Goal: Information Seeking & Learning: Learn about a topic

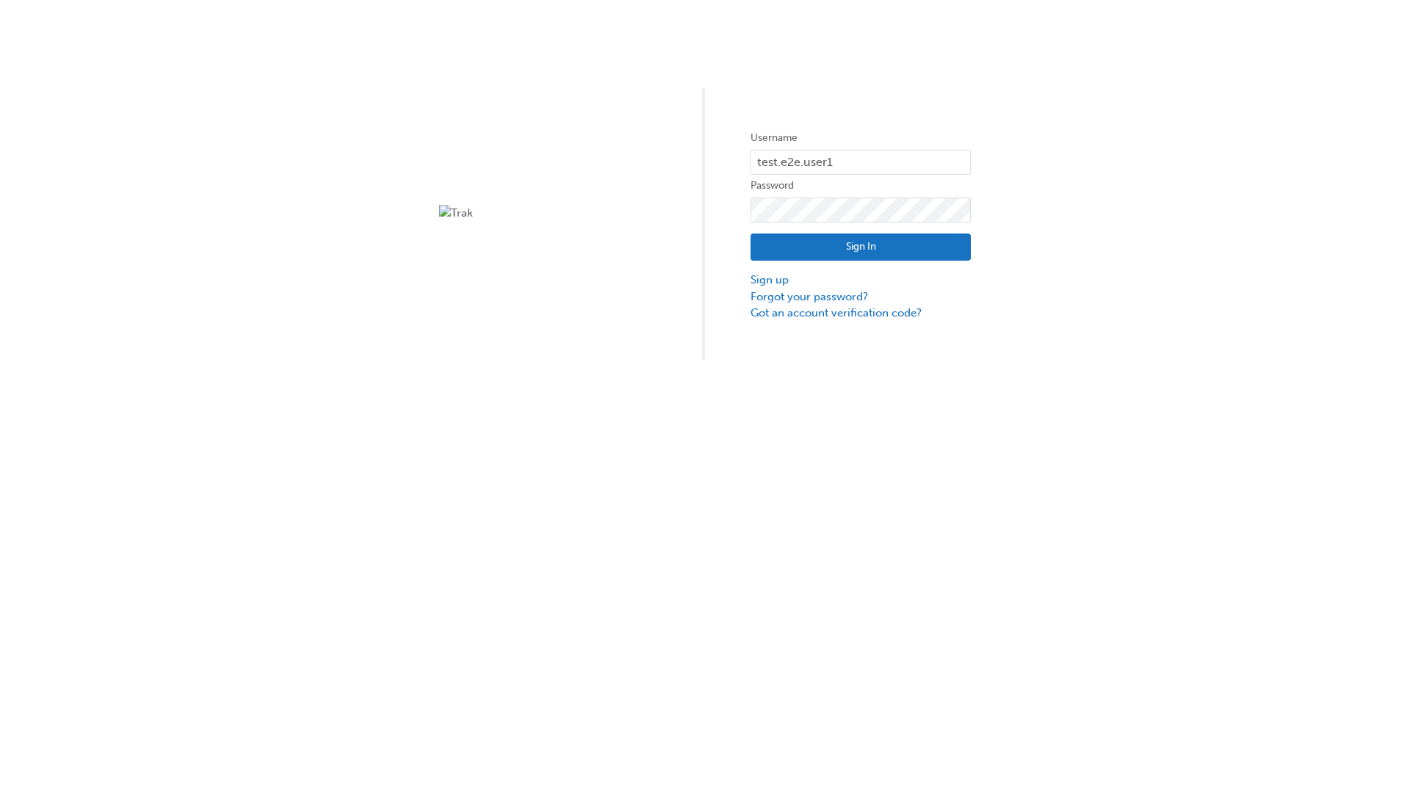
type input "test.e2e.user14"
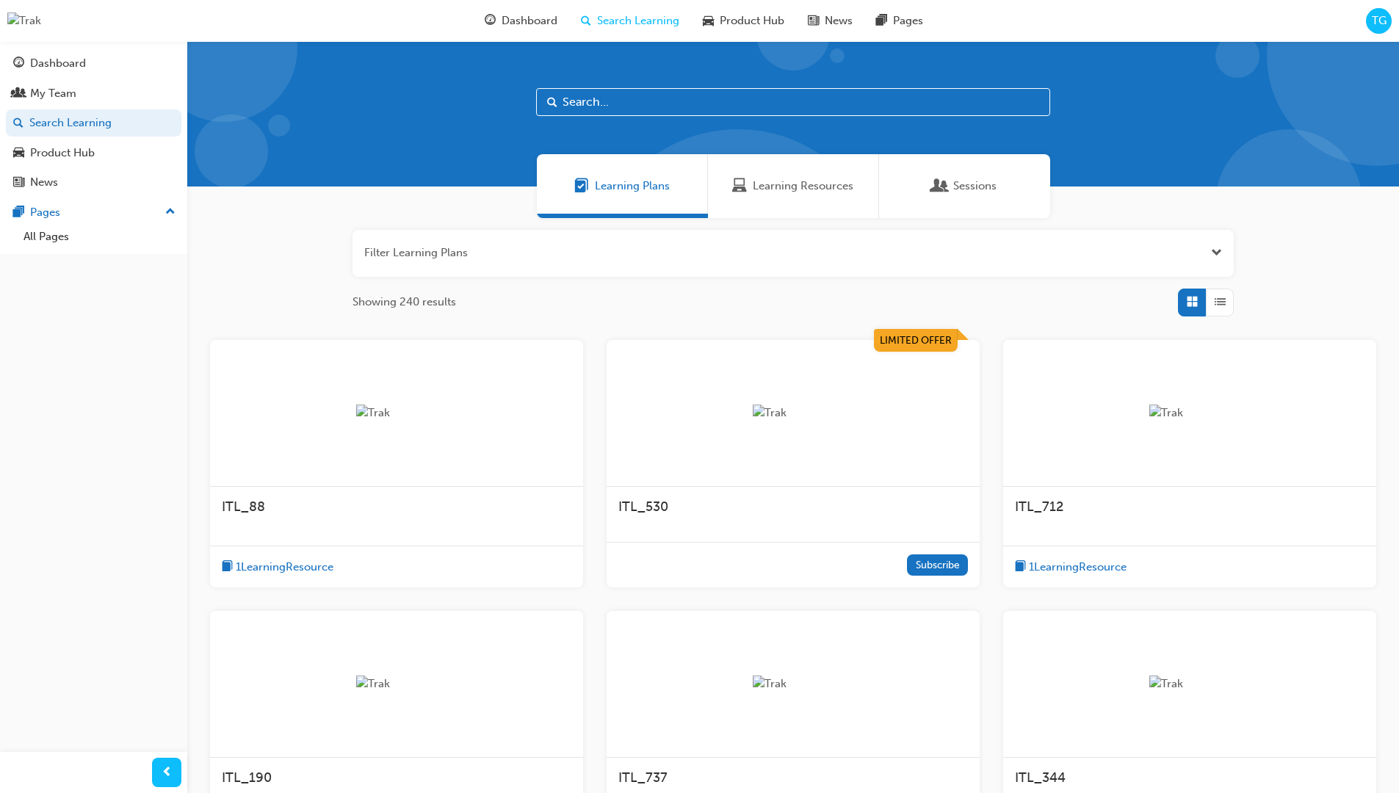
scroll to position [47, 0]
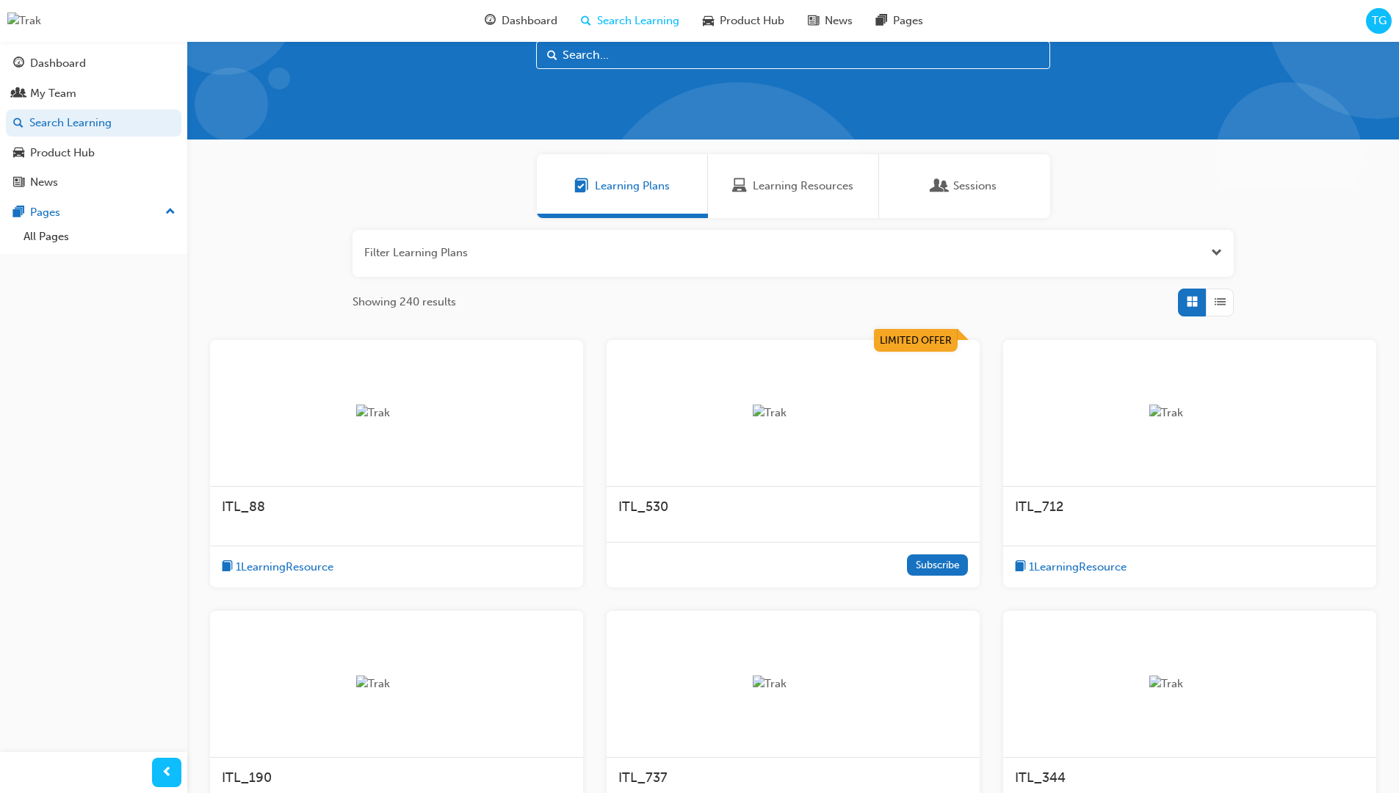
scroll to position [41, 0]
